Goal: Task Accomplishment & Management: Use online tool/utility

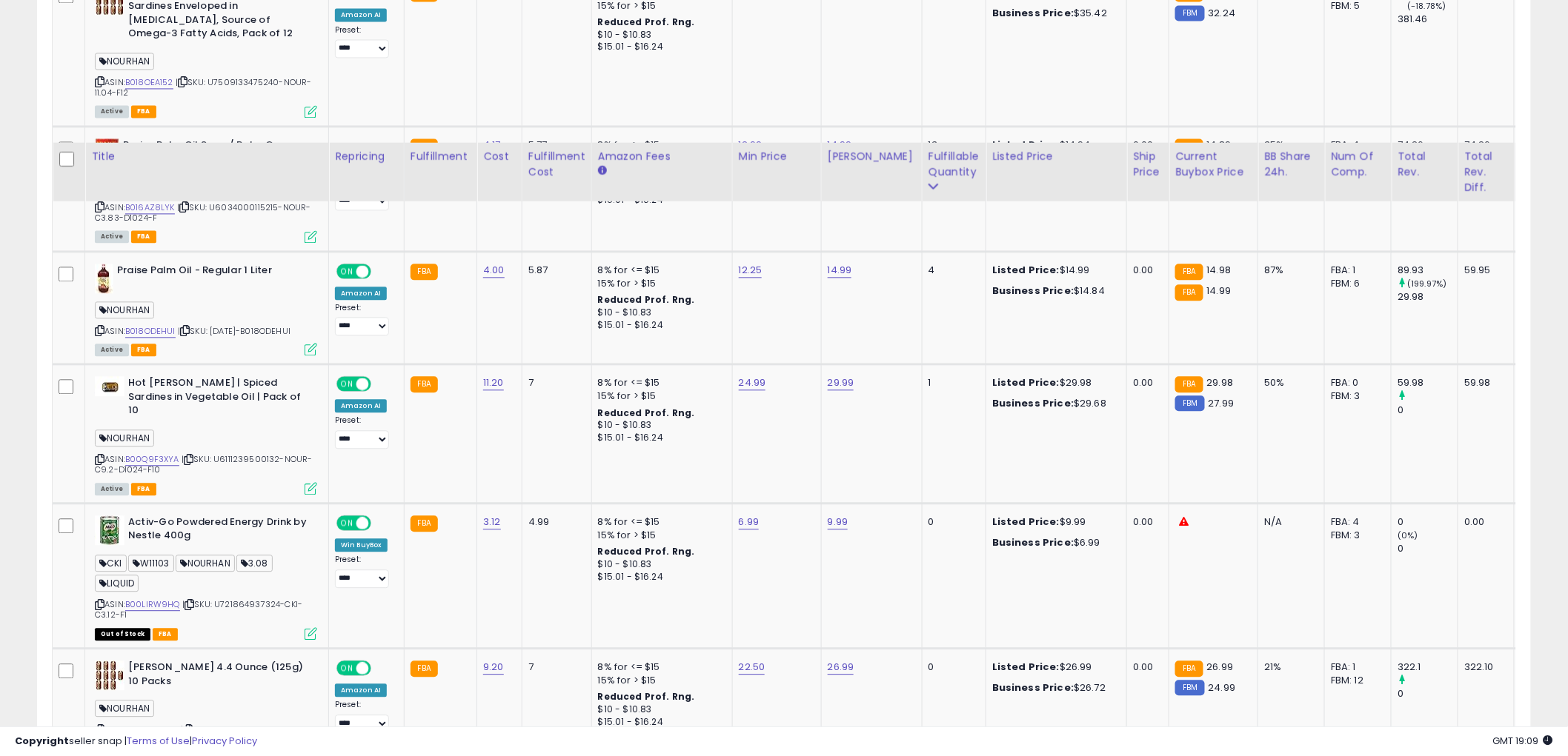
scroll to position [1399, 0]
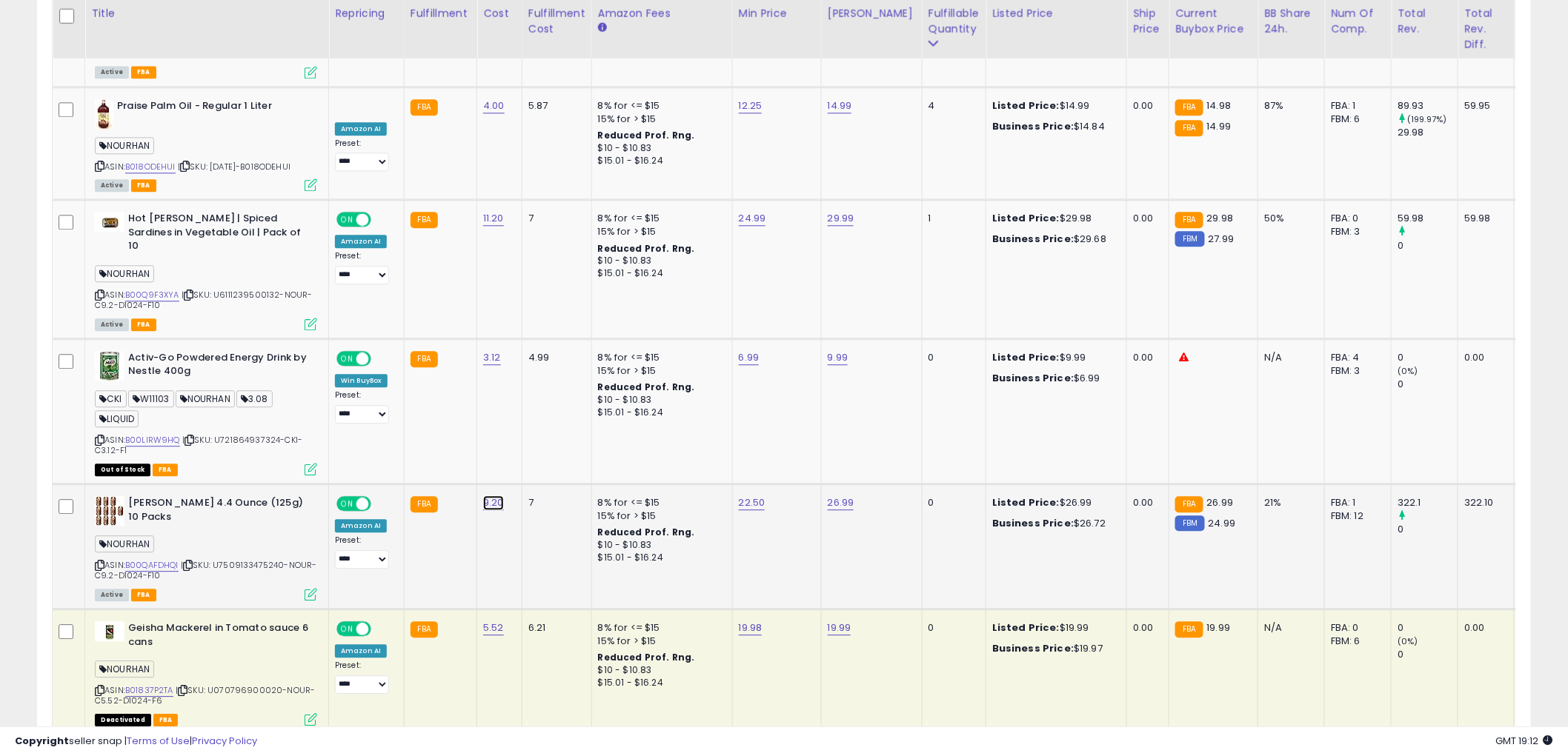
click at [489, 496] on link "9.20" at bounding box center [493, 503] width 21 height 15
drag, startPoint x: 360, startPoint y: 405, endPoint x: 291, endPoint y: 397, distance: 69.5
type input "****"
click button "submit" at bounding box center [531, 406] width 26 height 23
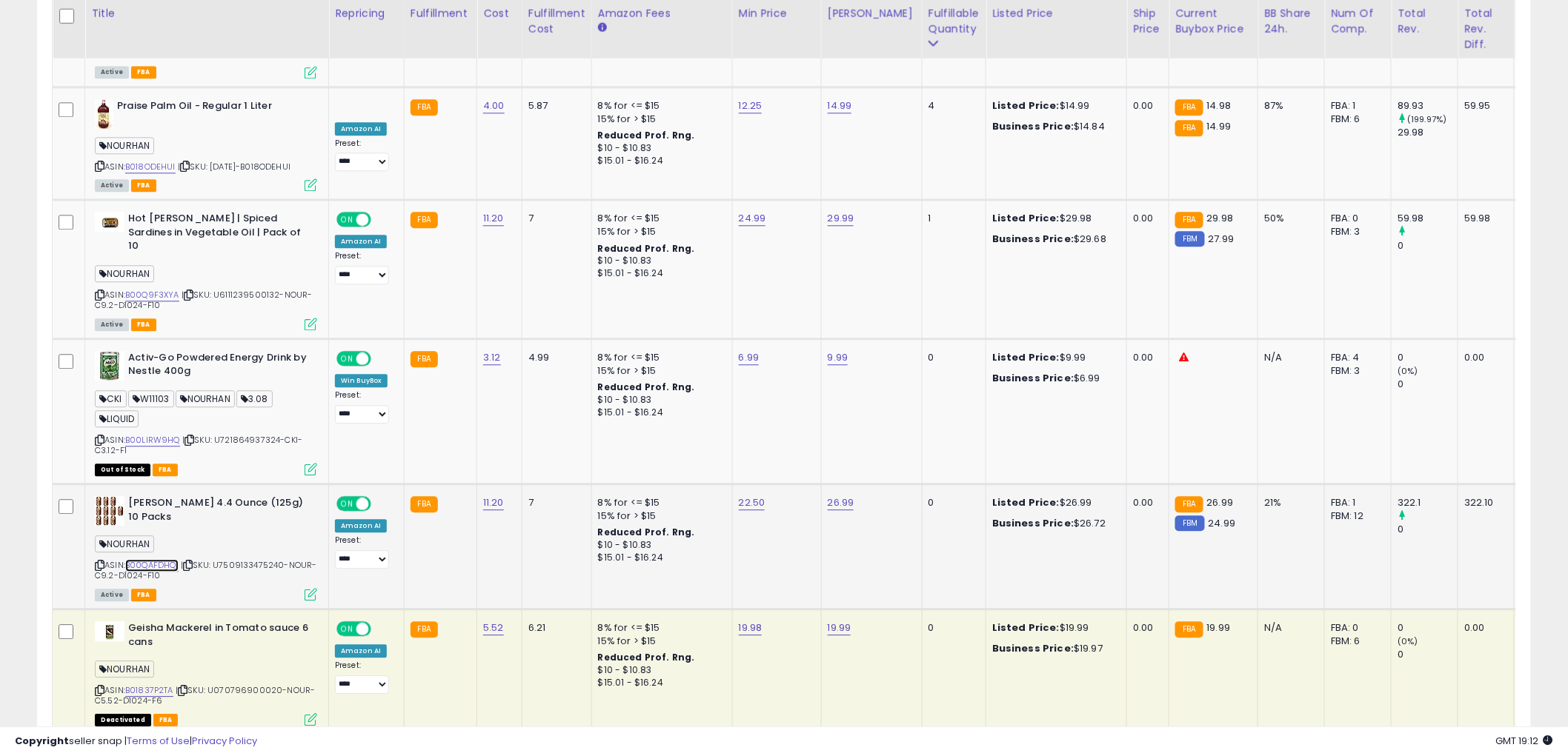
click at [167, 559] on link "B00QAFDHQI" at bounding box center [152, 565] width 53 height 13
click at [746, 496] on link "22.50" at bounding box center [751, 503] width 27 height 15
drag, startPoint x: 720, startPoint y: 404, endPoint x: 599, endPoint y: 393, distance: 121.5
type input "*"
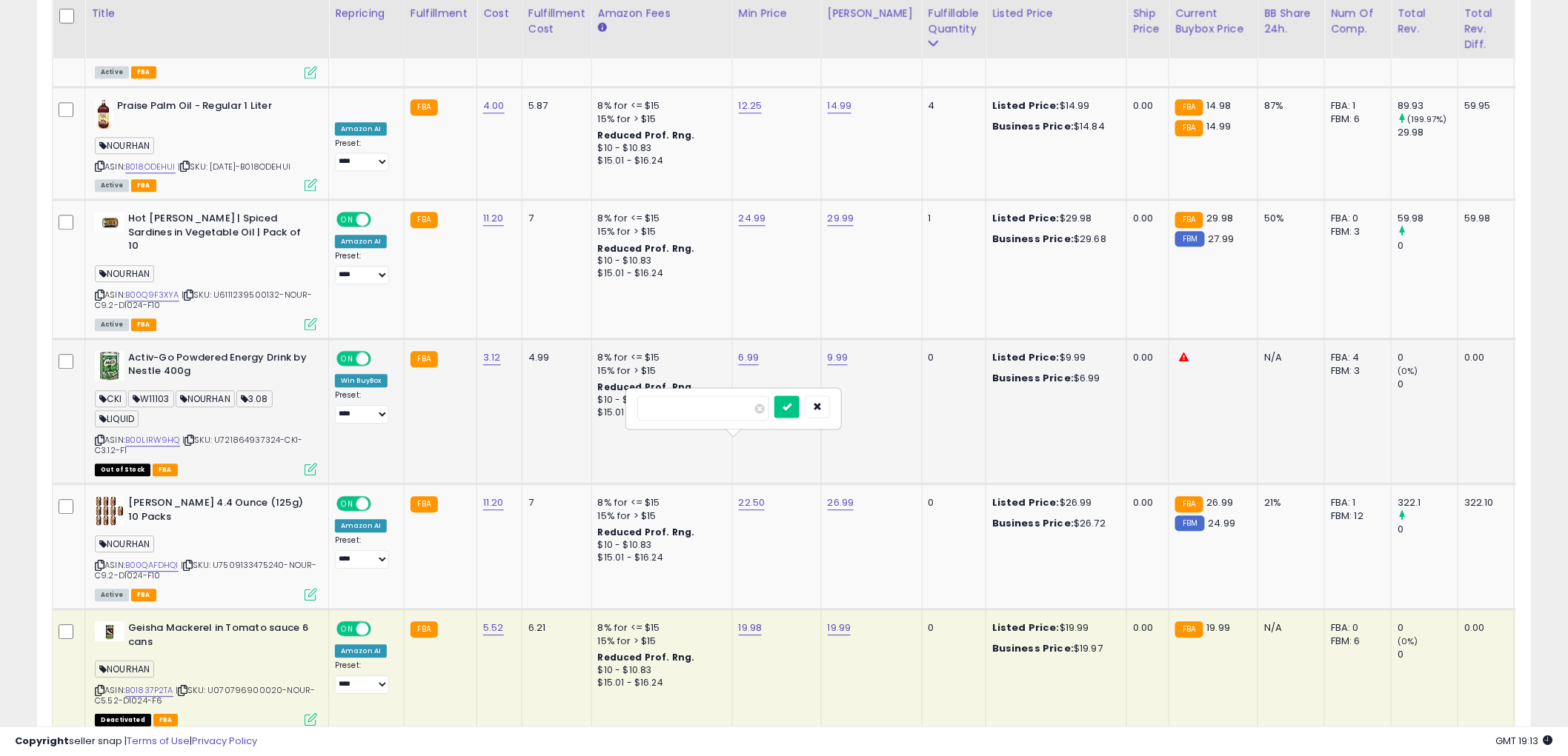
click button "submit" at bounding box center [787, 406] width 26 height 23
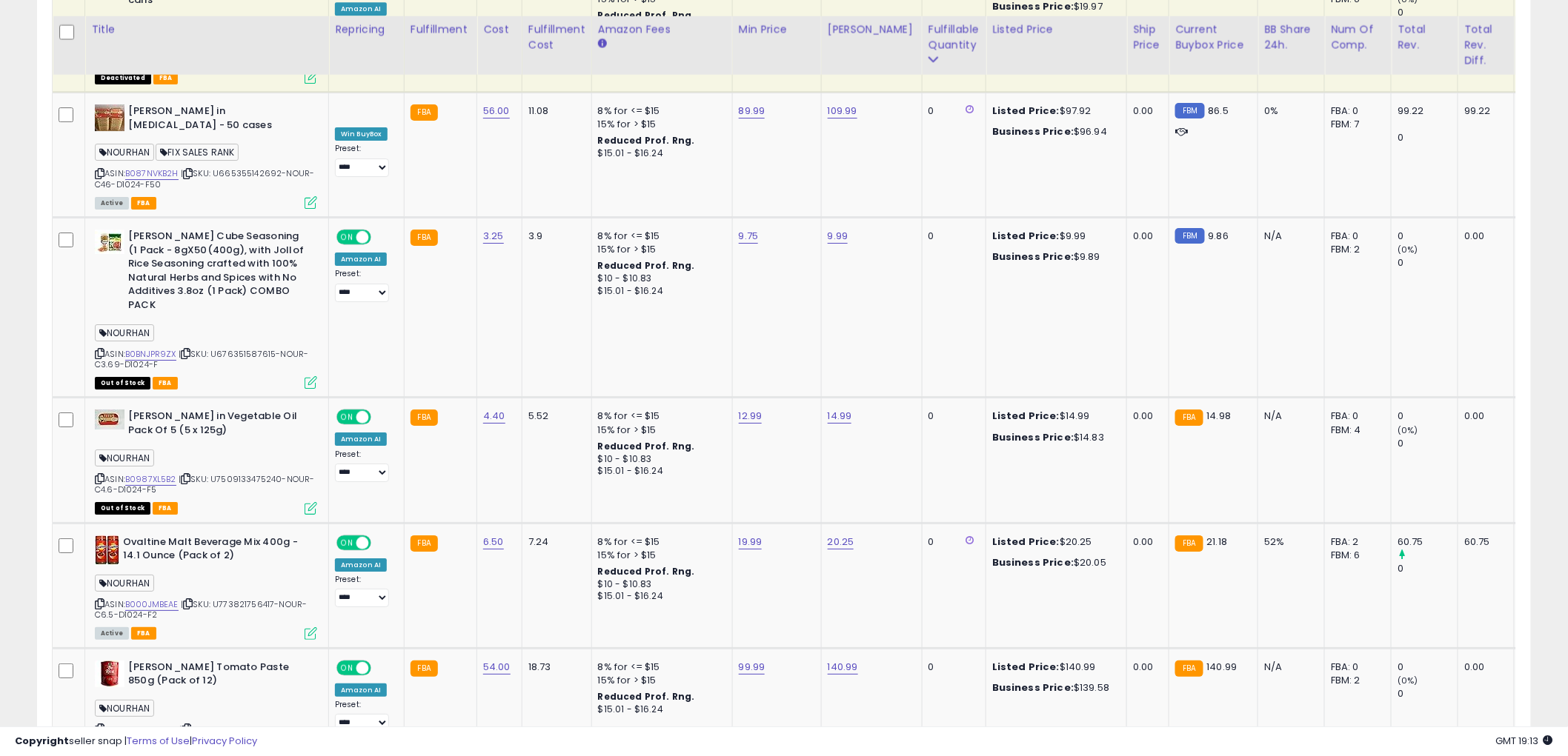
scroll to position [2057, 0]
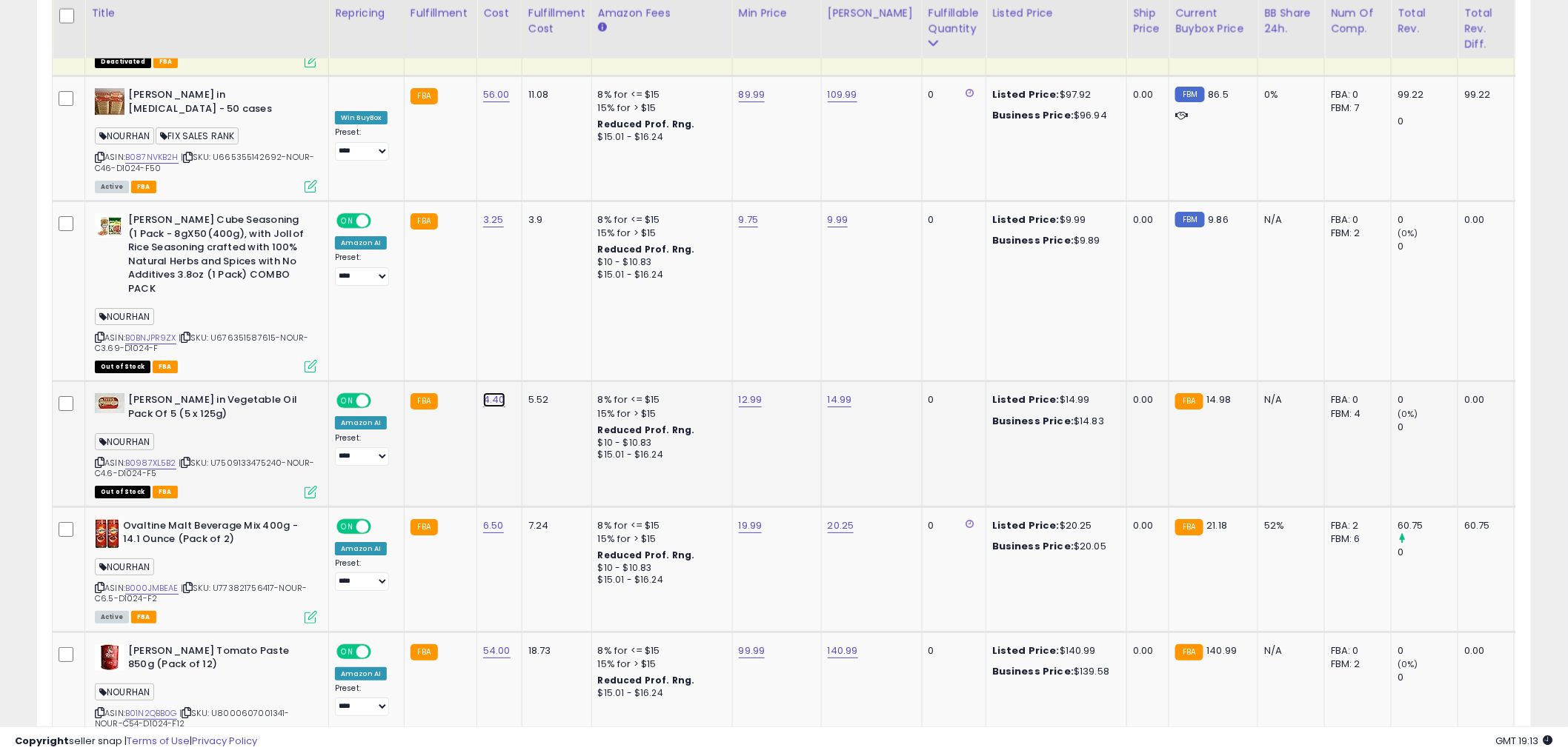
click at [492, 392] on link "4.40" at bounding box center [494, 399] width 23 height 15
click at [306, 300] on tbody "Maggi Arome Saveur Depuis 1889 Imported From [GEOGRAPHIC_DATA] (800ml/1kg) NOUR…" at bounding box center [1125, 384] width 2147 height 3328
type input "***"
click button "submit" at bounding box center [531, 302] width 26 height 23
click at [142, 394] on div "ASIN: B0987XL5B2 | SKU: U7509133475240-NOUR-C4.6-D1024-F5 Out of Stock FBA" at bounding box center [205, 445] width 222 height 103
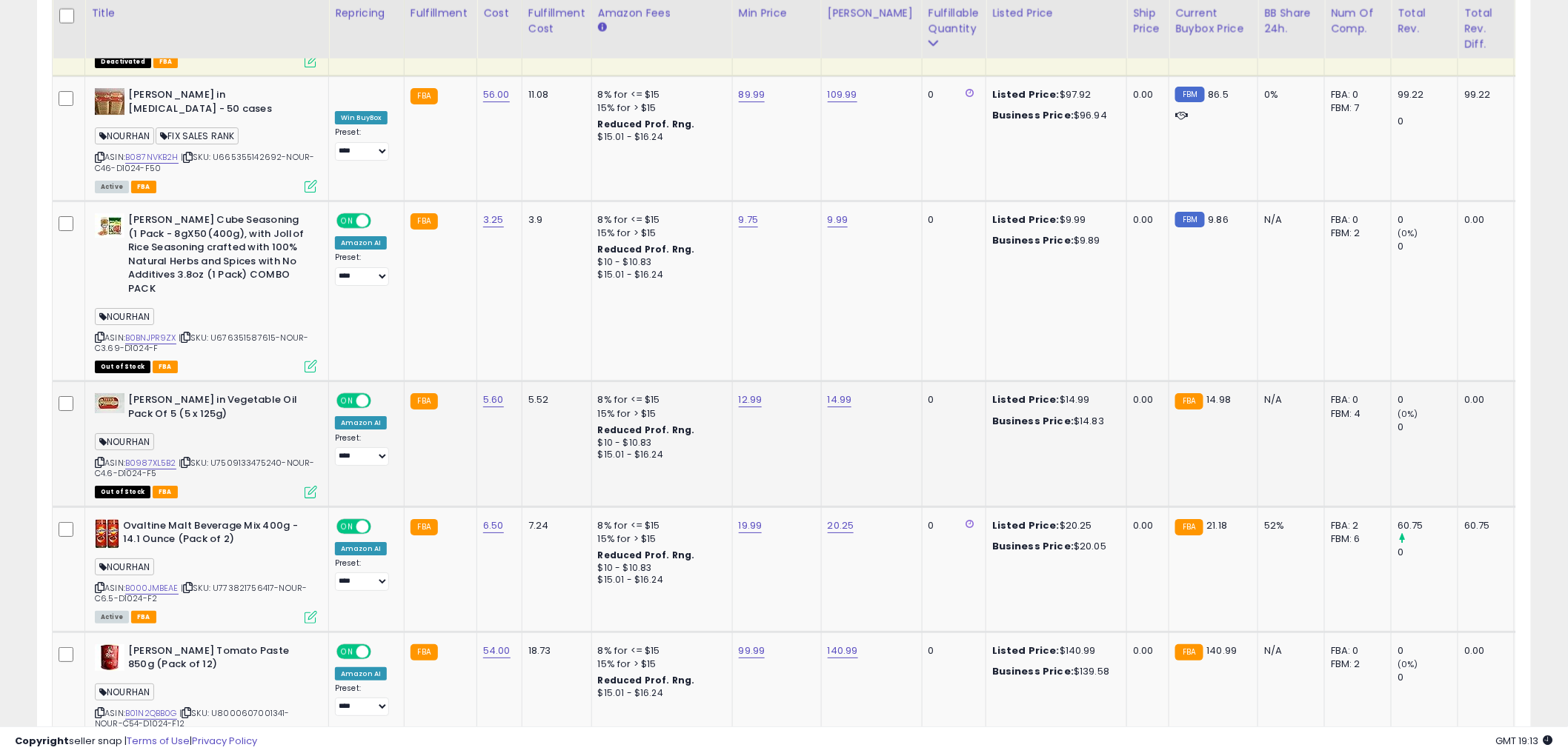
click at [145, 457] on span "| SKU: U7509133475240-NOUR-C4.6-D1024-F5" at bounding box center [204, 468] width 220 height 23
click at [143, 457] on link "B0987XL5B2" at bounding box center [151, 463] width 51 height 13
click at [749, 392] on link "12.99" at bounding box center [750, 399] width 24 height 15
drag, startPoint x: 709, startPoint y: 304, endPoint x: 571, endPoint y: 285, distance: 139.3
click at [583, 286] on tbody "Maggi Arome Saveur Depuis 1889 Imported From [GEOGRAPHIC_DATA] (800ml/1kg) NOUR…" at bounding box center [1125, 384] width 2147 height 3328
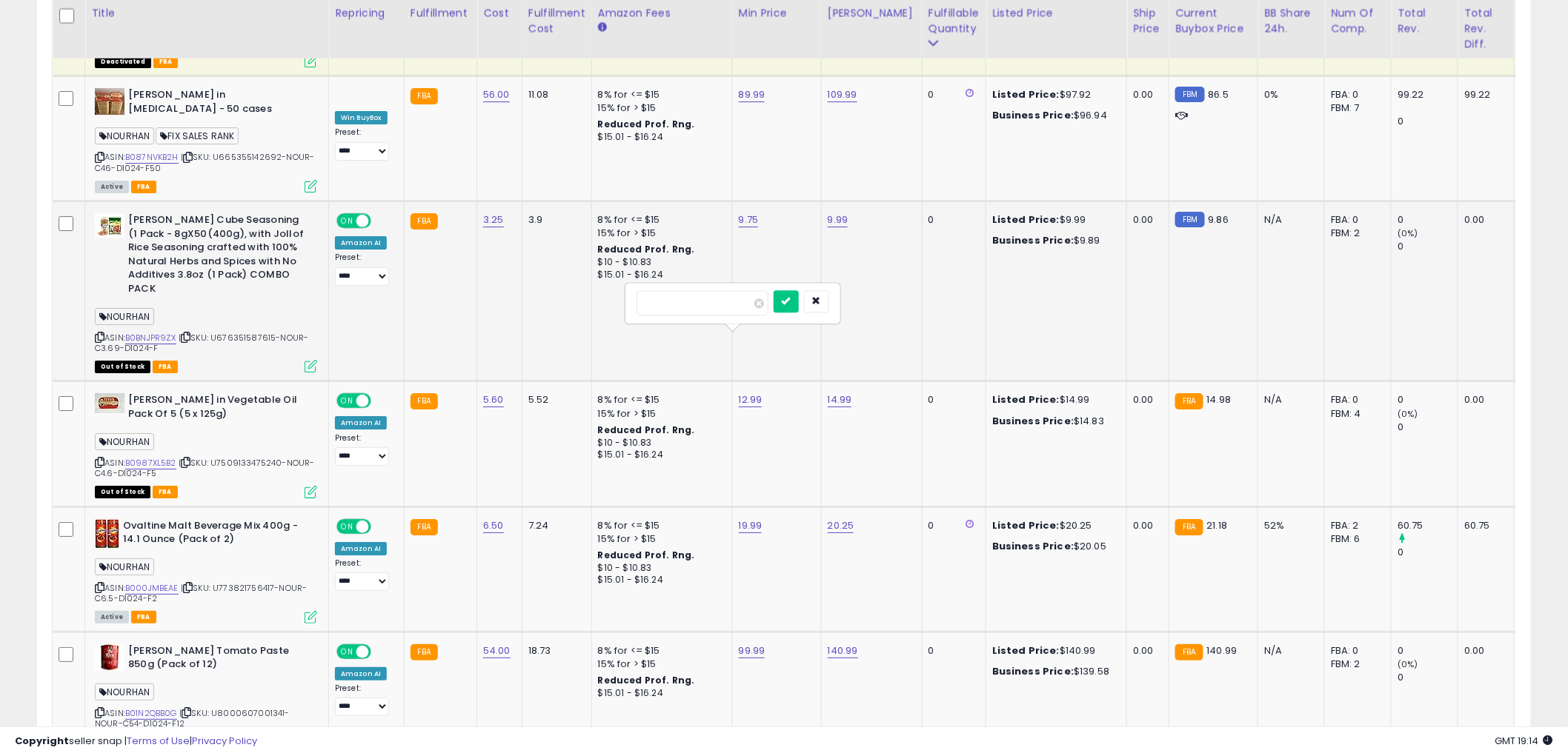
type input "*****"
click button "submit" at bounding box center [786, 302] width 26 height 23
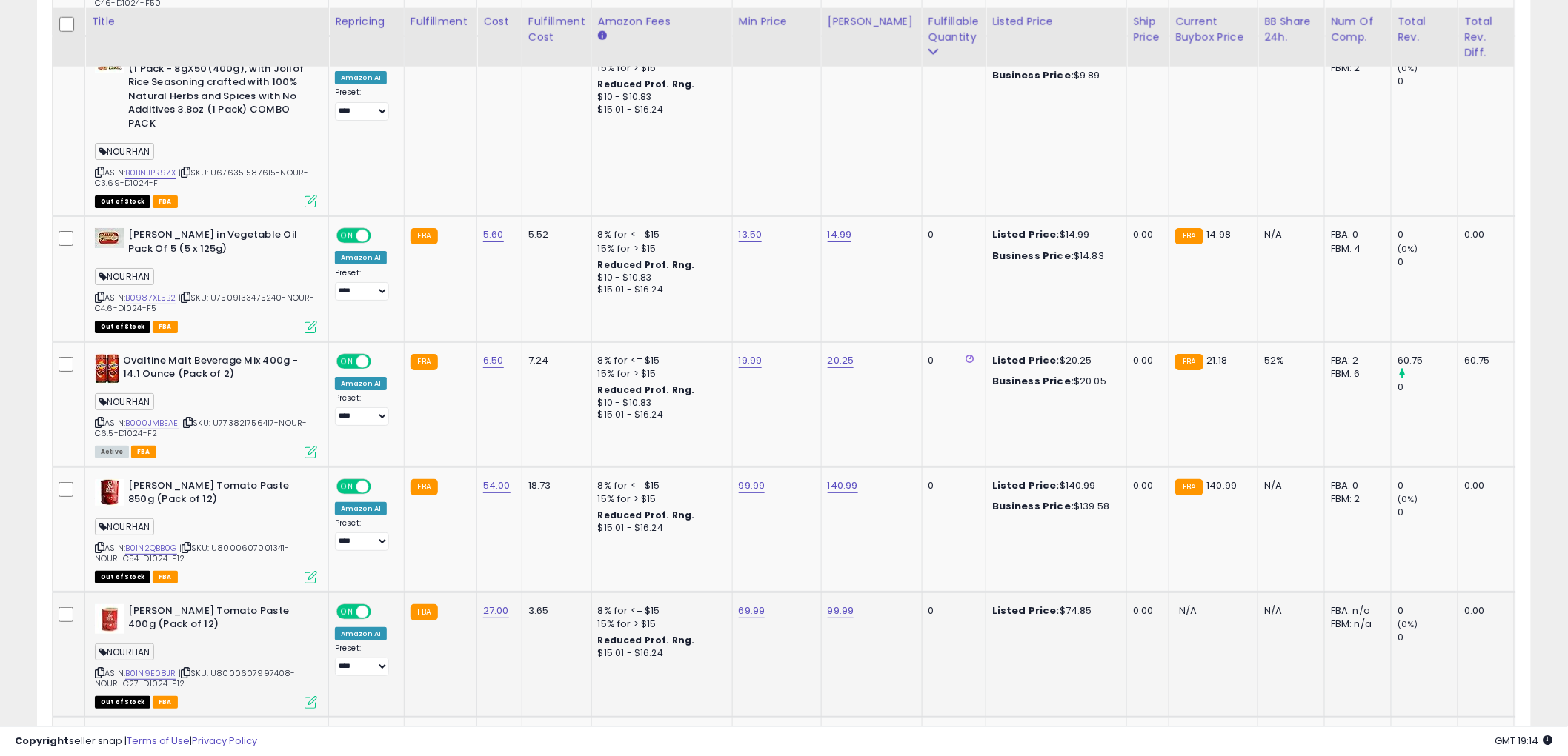
scroll to position [2386, 0]
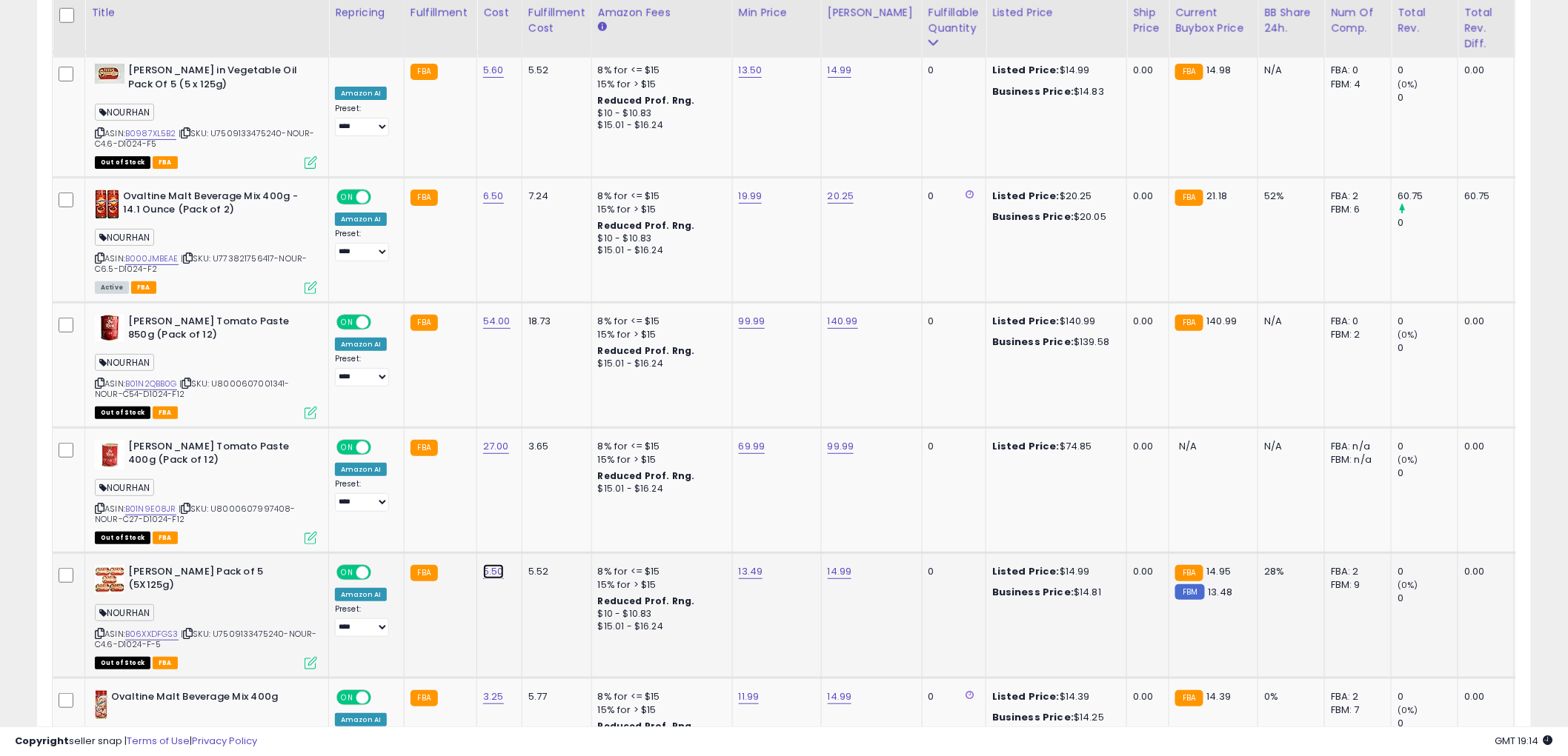
click at [484, 565] on link "5.50" at bounding box center [493, 572] width 21 height 15
drag, startPoint x: 455, startPoint y: 476, endPoint x: 328, endPoint y: 454, distance: 128.9
click at [328, 454] on tbody "Maggi Arome Saveur Depuis 1889 Imported From [GEOGRAPHIC_DATA] (800ml/1kg) NOUR…" at bounding box center [1125, 55] width 2147 height 3328
type input "****"
click button "submit" at bounding box center [531, 470] width 26 height 23
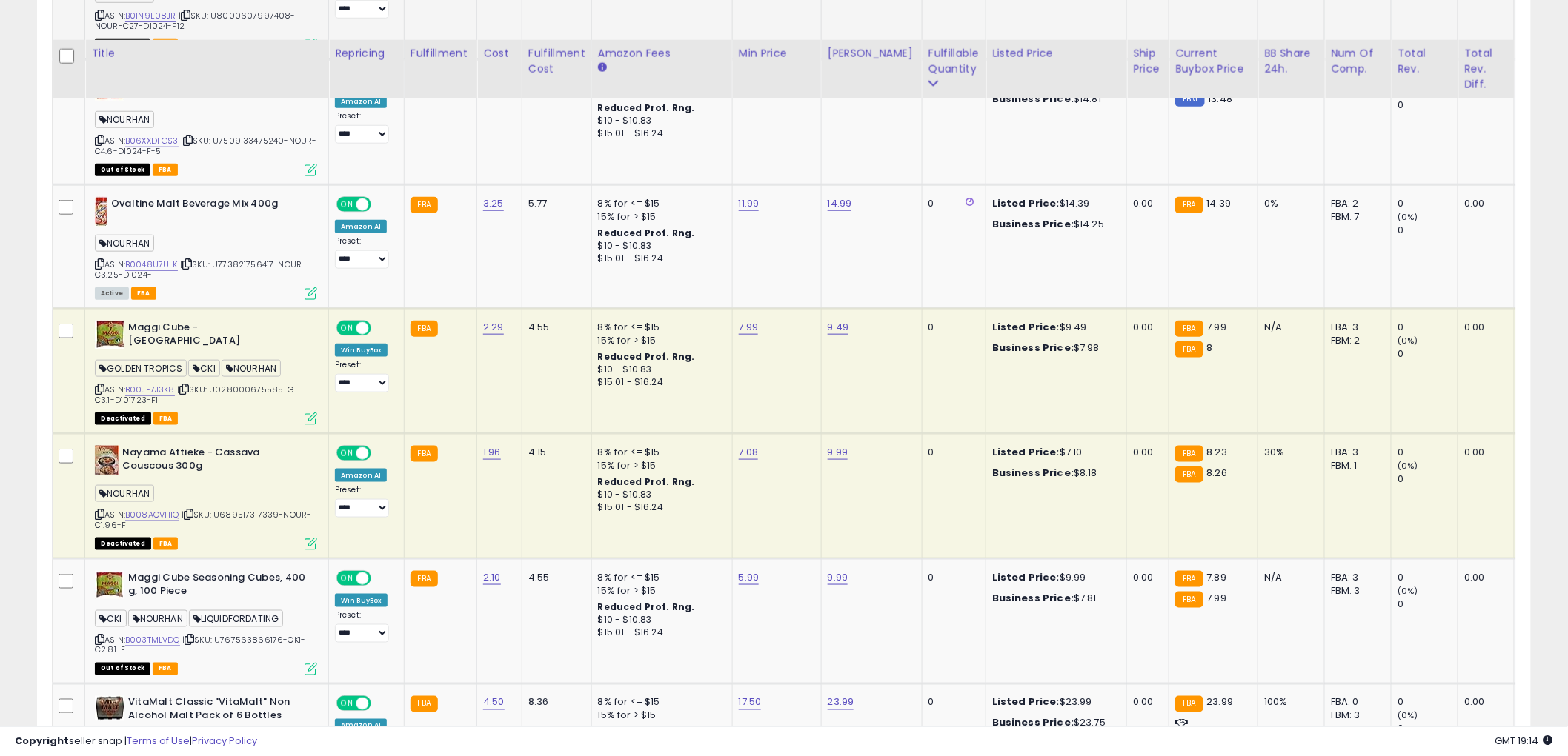
scroll to position [3045, 0]
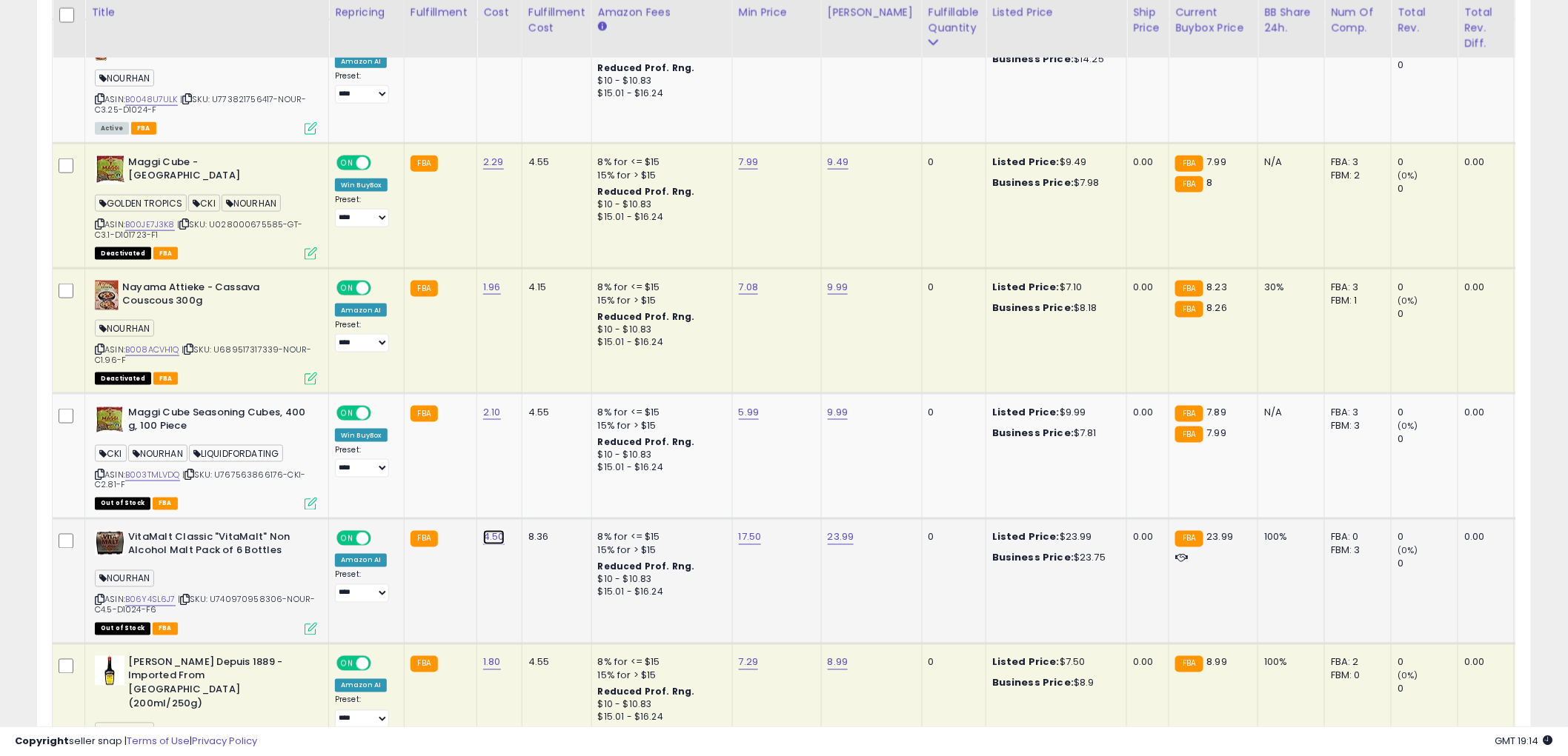
click at [490, 530] on link "4.50" at bounding box center [494, 537] width 22 height 15
drag, startPoint x: 387, startPoint y: 416, endPoint x: 350, endPoint y: 411, distance: 37.3
type input "****"
click button "submit" at bounding box center [531, 429] width 26 height 23
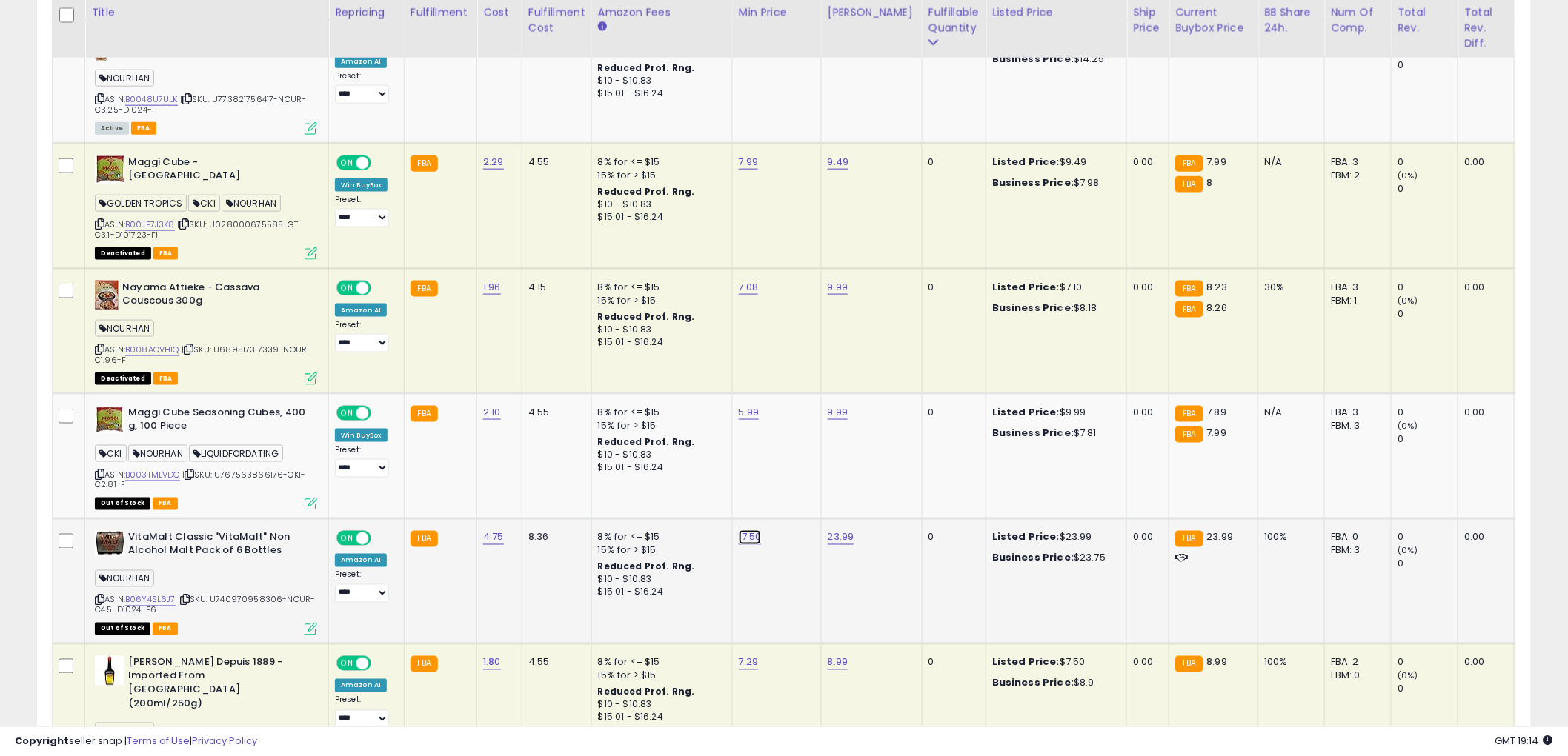
click at [749, 530] on link "17.50" at bounding box center [749, 537] width 23 height 15
drag, startPoint x: 634, startPoint y: 436, endPoint x: 562, endPoint y: 434, distance: 72.0
type input "*"
type input "*****"
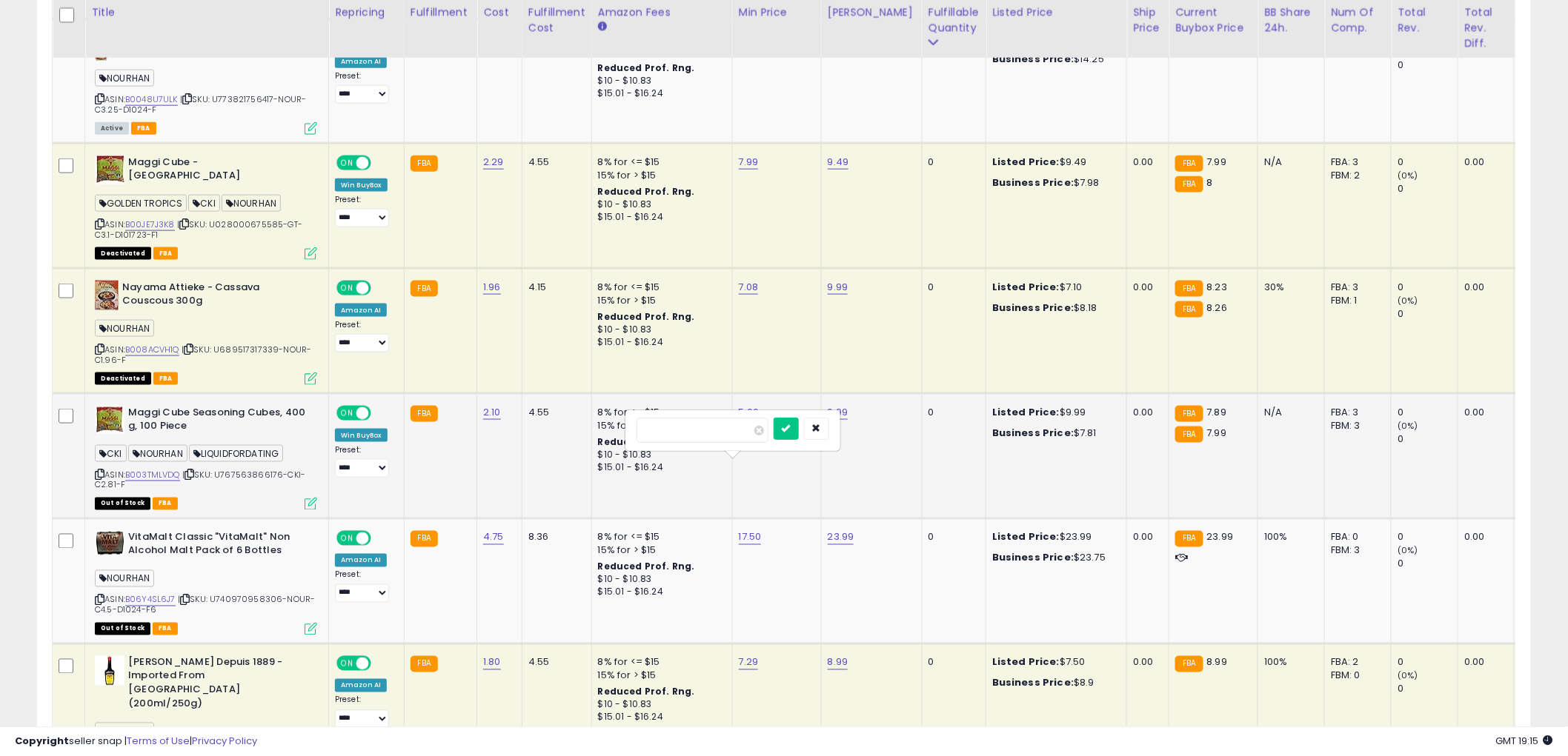
click button "submit" at bounding box center [786, 429] width 26 height 23
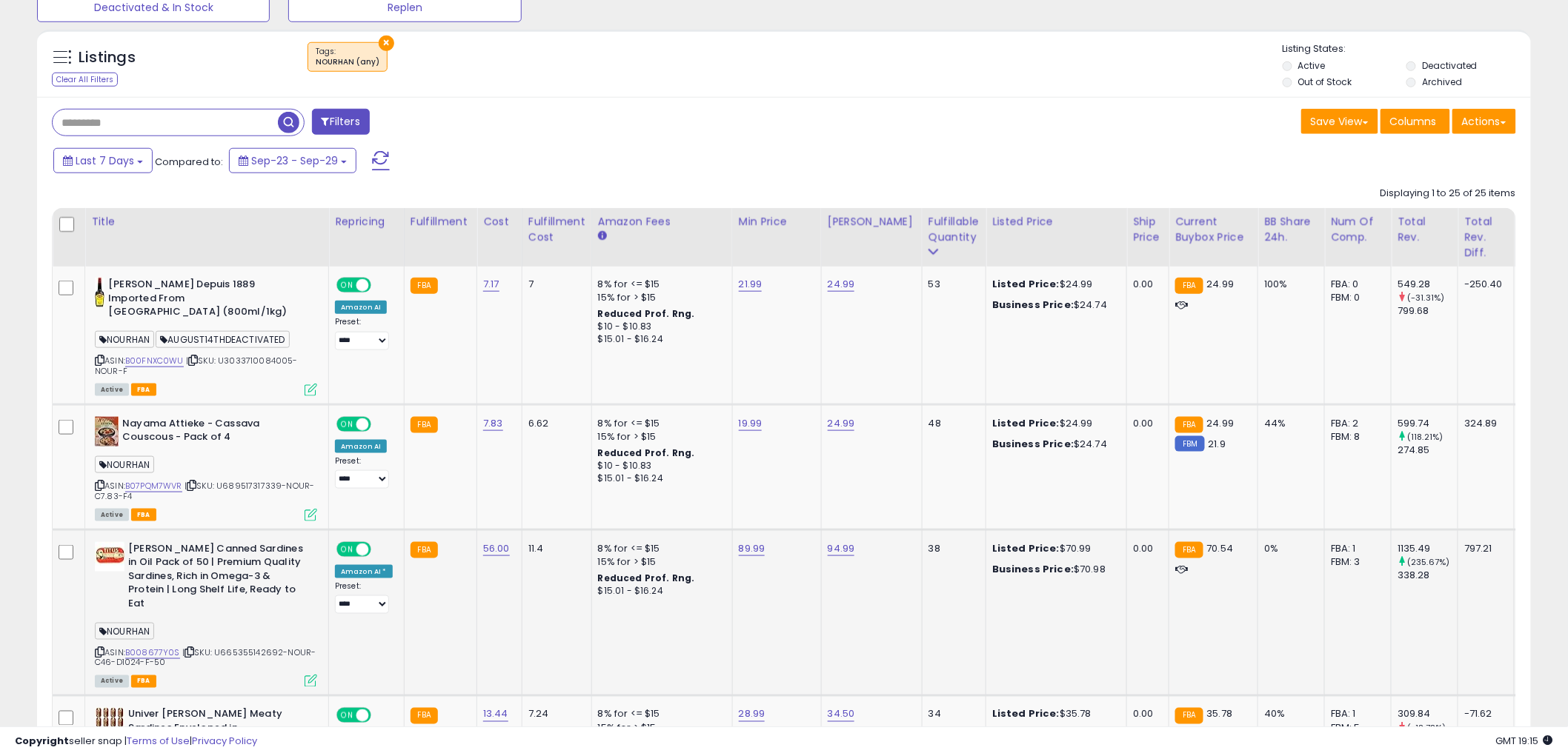
scroll to position [428, 0]
